Goal: Check status: Check status

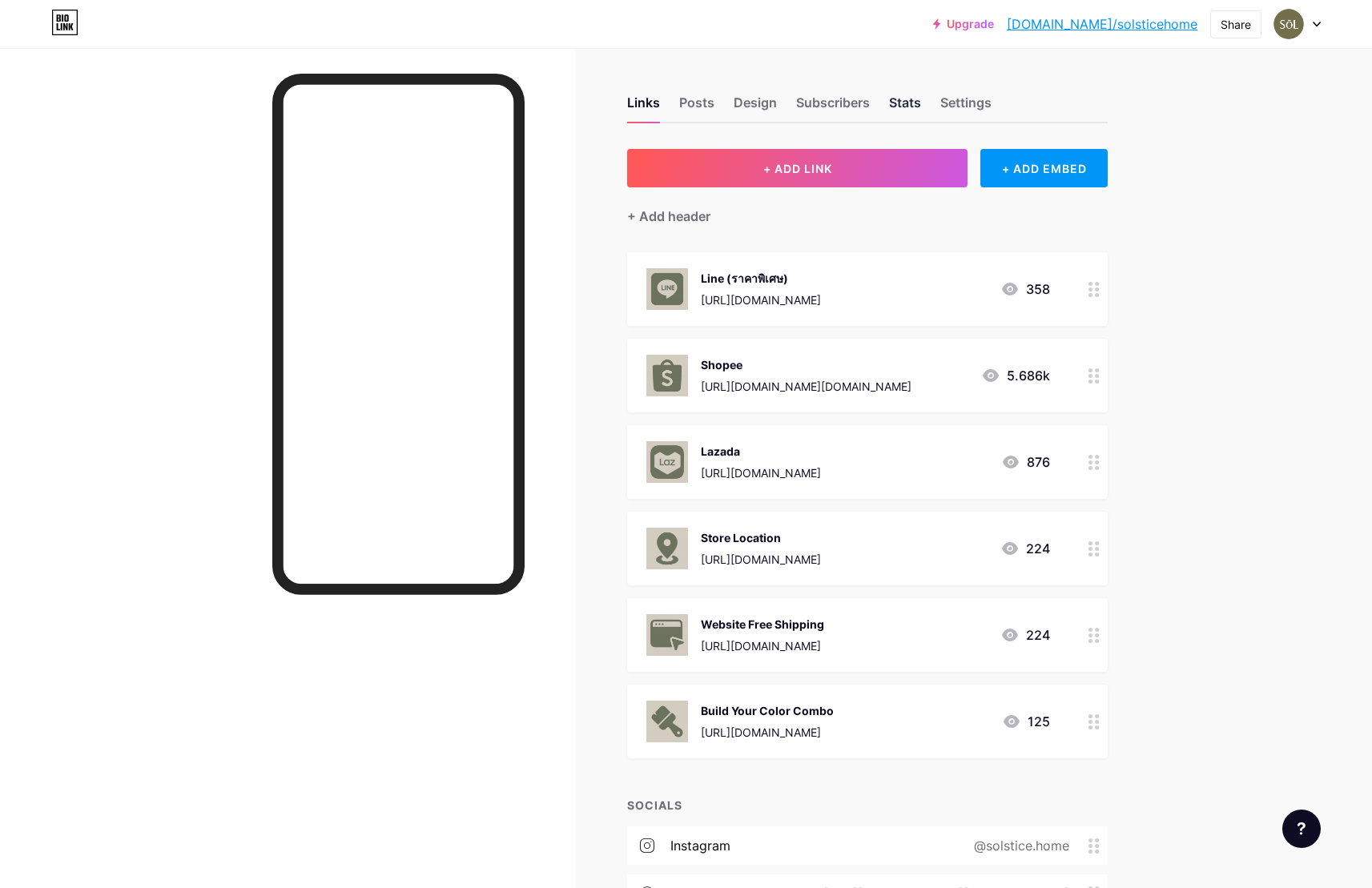
click at [903, 96] on div "Stats" at bounding box center [904, 107] width 32 height 29
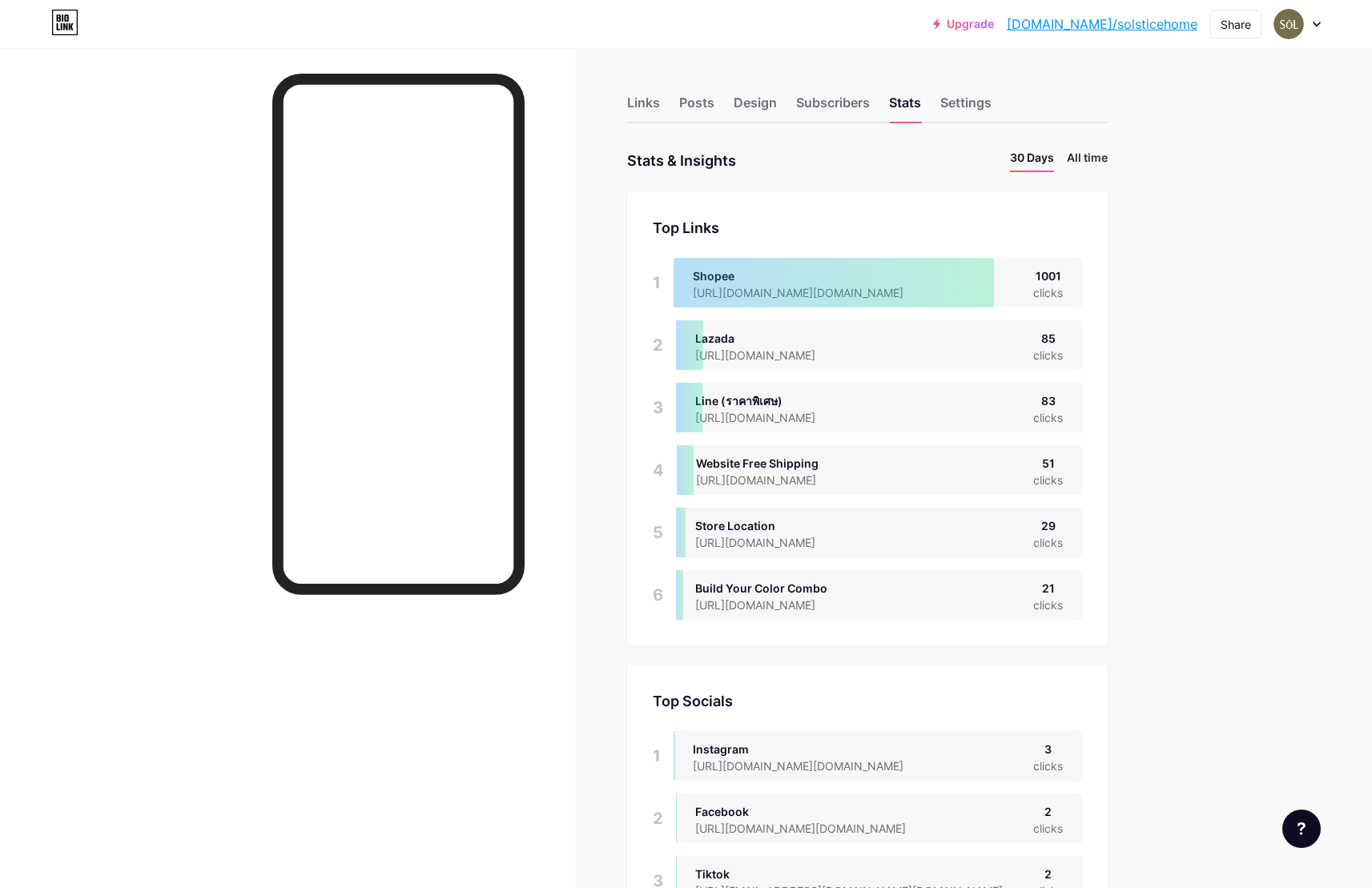
click at [1096, 169] on li "All time" at bounding box center [1086, 160] width 41 height 23
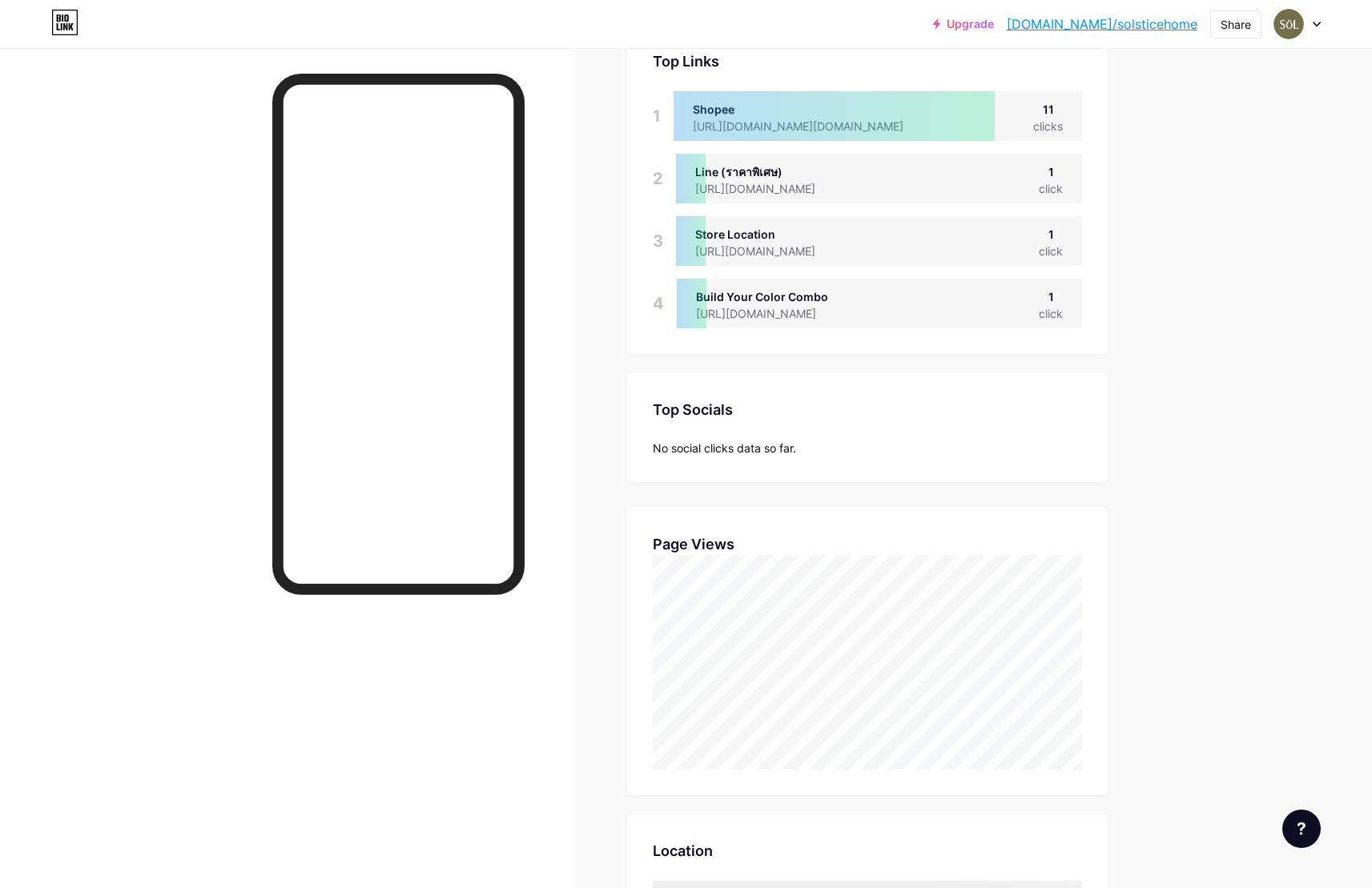
scroll to position [3, 0]
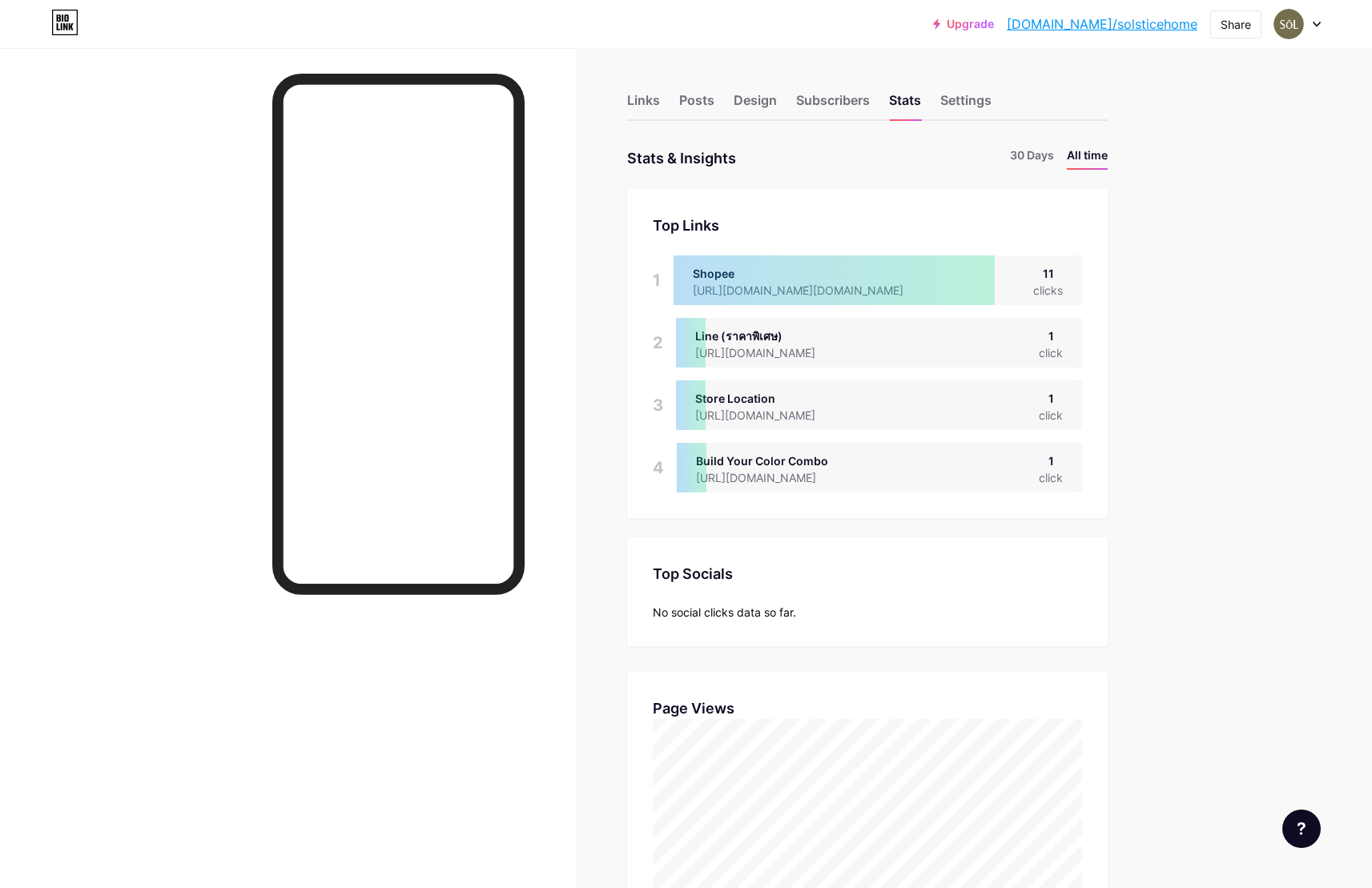
click at [1055, 293] on div "clicks" at bounding box center [1047, 290] width 30 height 17
click at [1056, 282] on div "clicks" at bounding box center [1047, 290] width 30 height 17
click at [1054, 327] on div "Line (ราคาพิเศษ) https://lin.ee/OiHIKpL 1 click" at bounding box center [879, 343] width 406 height 50
drag, startPoint x: 1029, startPoint y: 173, endPoint x: 1038, endPoint y: 155, distance: 20.1
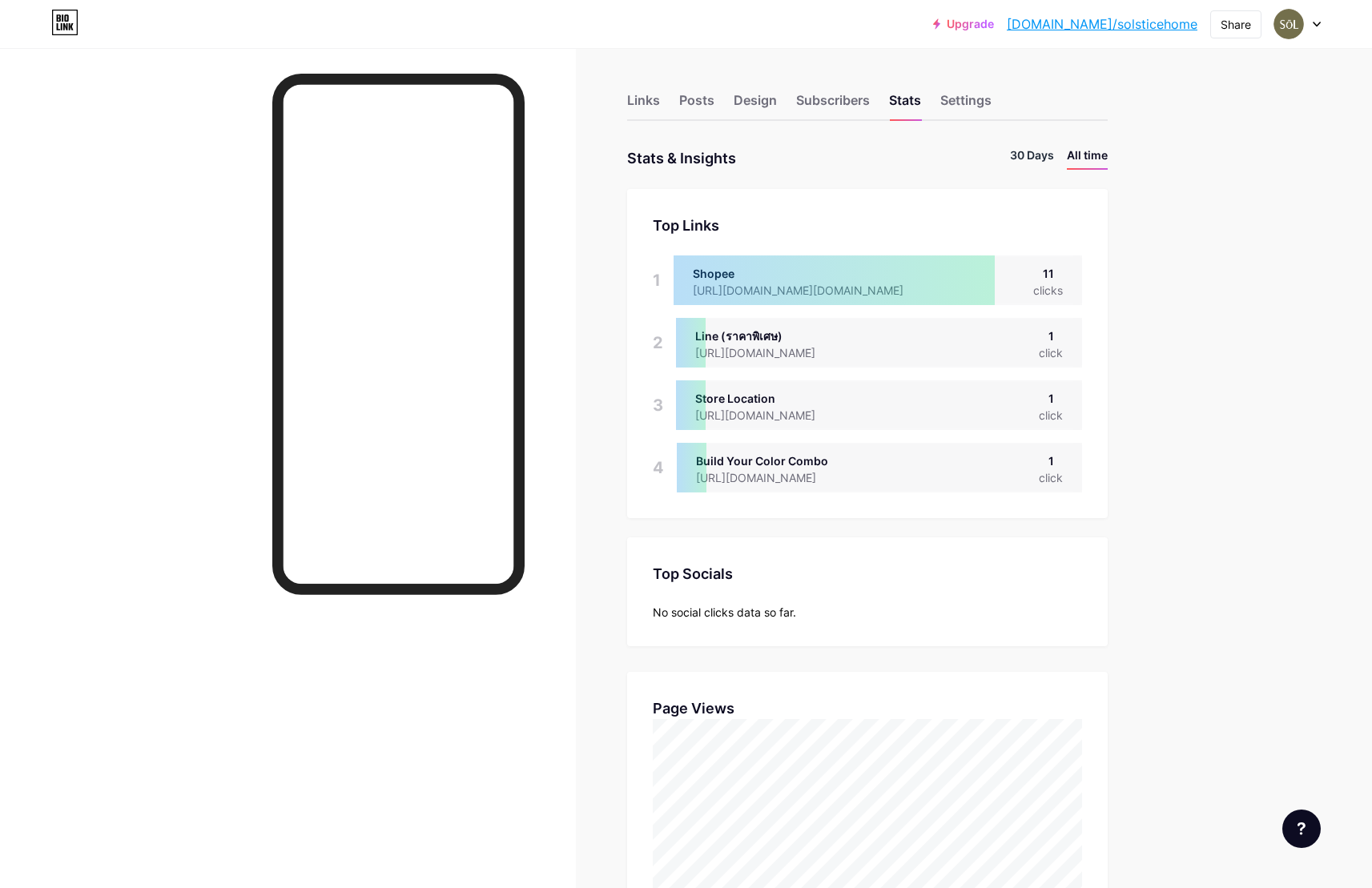
click at [1038, 154] on li "30 Days" at bounding box center [1032, 158] width 44 height 23
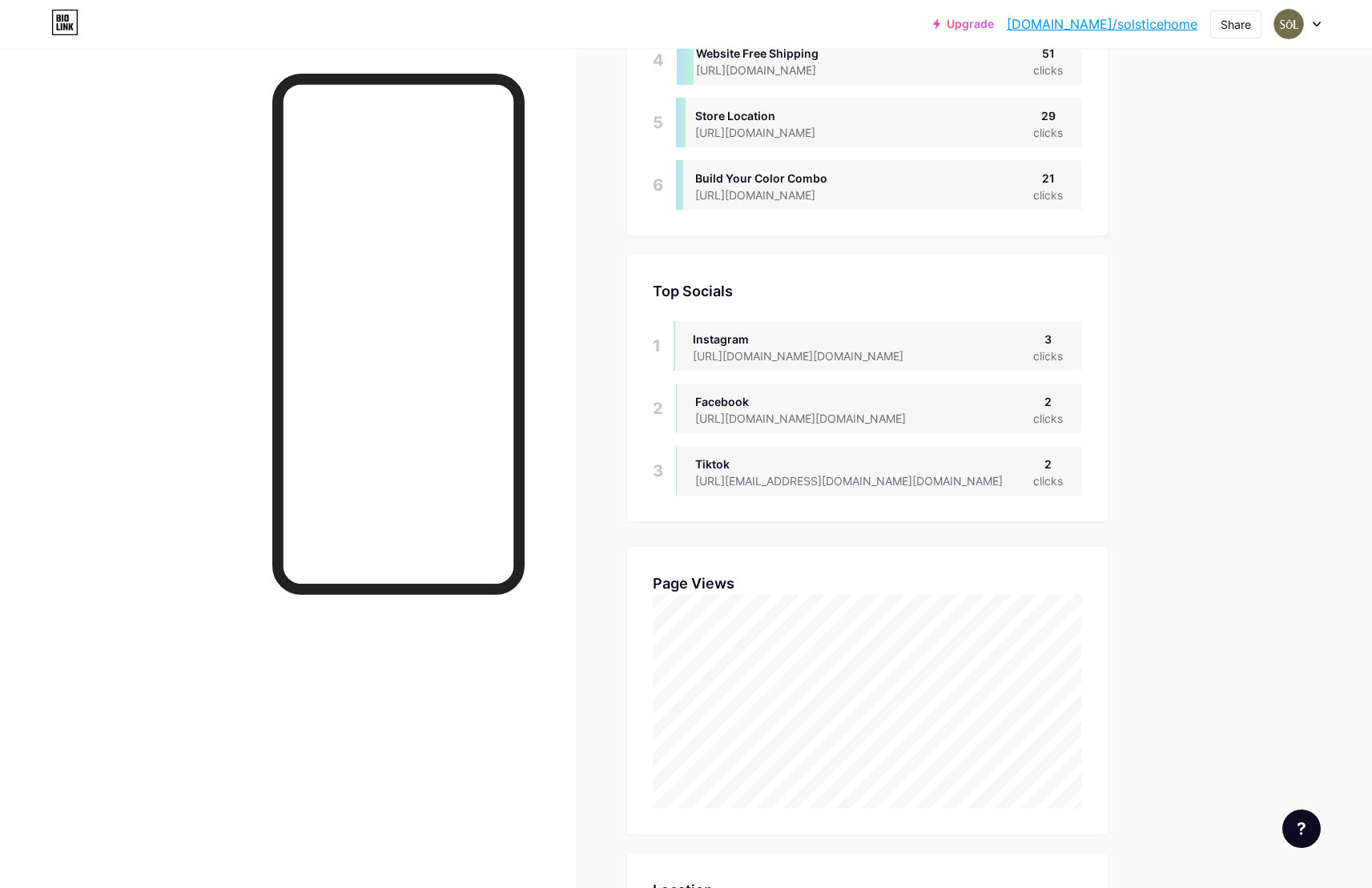
scroll to position [399, 0]
